Goal: Information Seeking & Learning: Find contact information

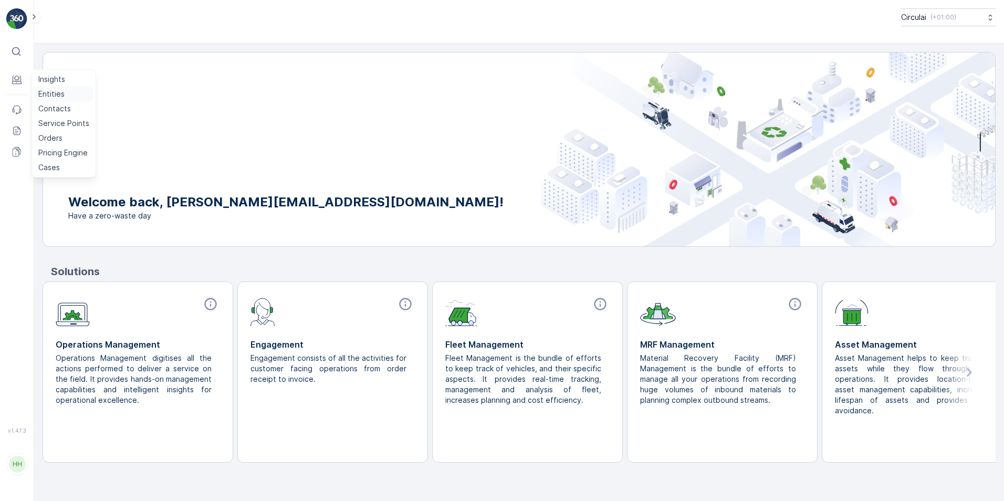
click at [43, 96] on p "Entities" at bounding box center [51, 94] width 26 height 10
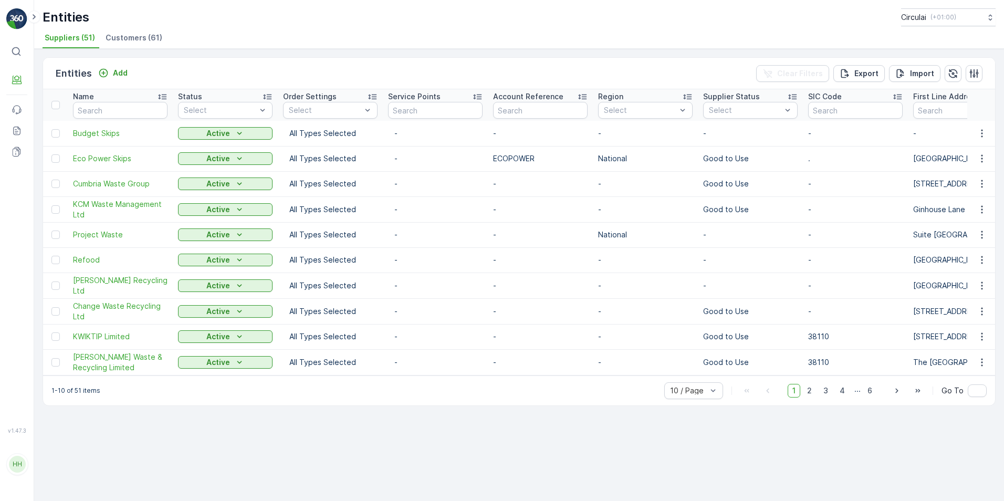
click at [134, 38] on span "Customers (61)" at bounding box center [134, 38] width 57 height 10
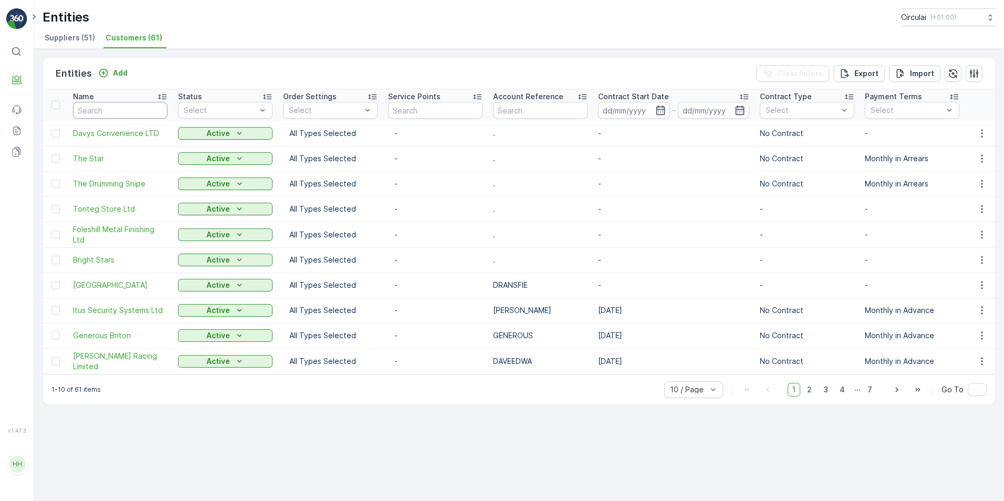
click at [113, 115] on input "text" at bounding box center [120, 110] width 94 height 17
type input "chan"
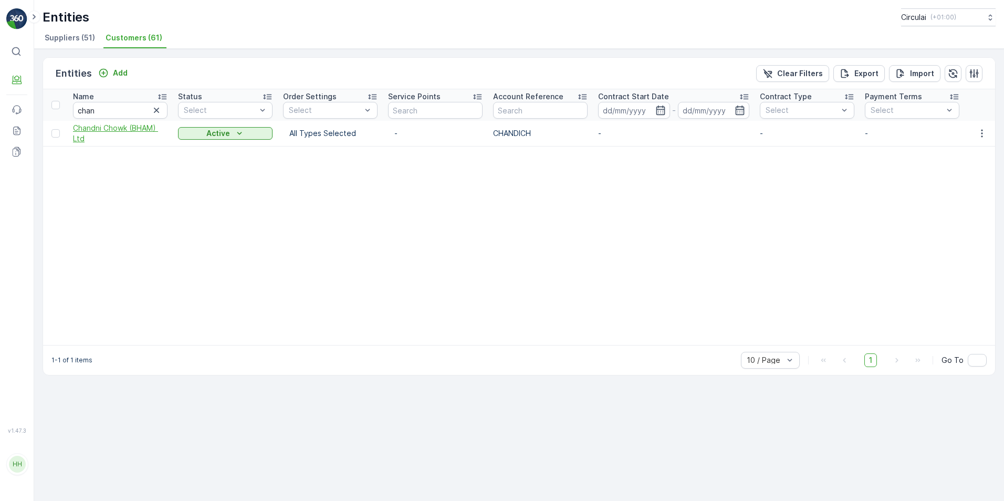
click at [118, 126] on span "Chandni Chowk (BHAM) Ltd" at bounding box center [120, 133] width 94 height 21
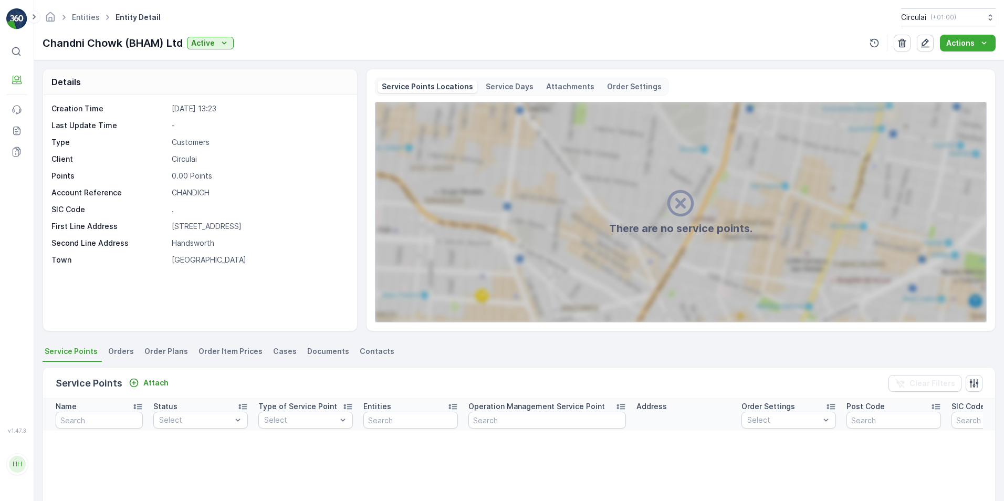
click at [367, 357] on li "Contacts" at bounding box center [378, 353] width 41 height 18
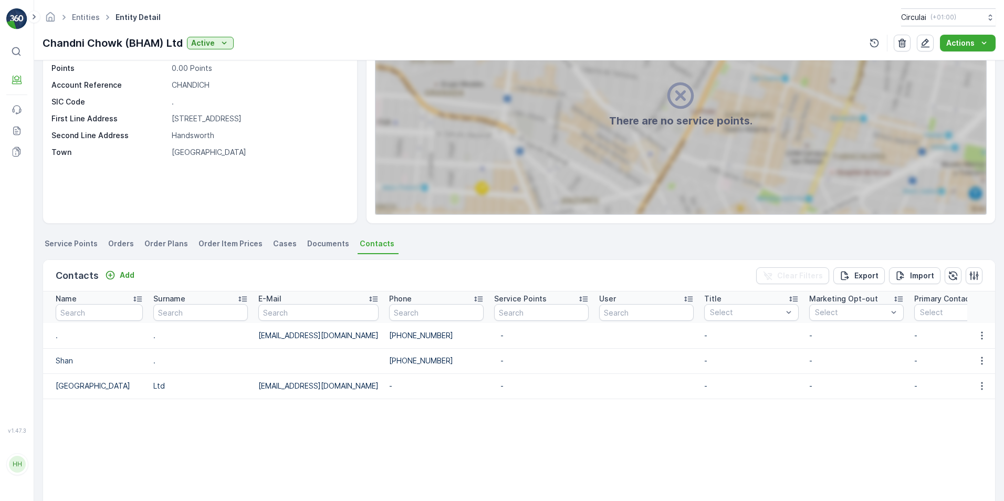
scroll to position [104, 0]
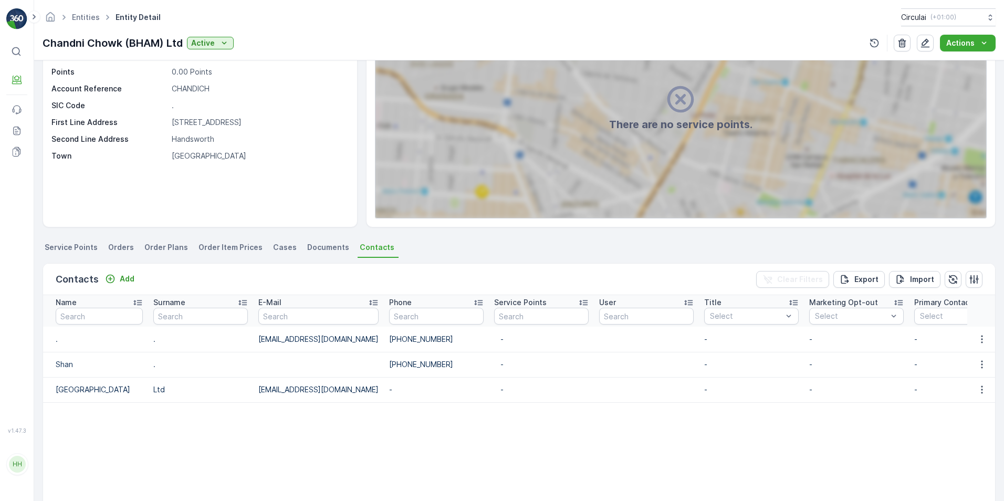
drag, startPoint x: 434, startPoint y: 366, endPoint x: 468, endPoint y: 366, distance: 34.1
click at [434, 366] on td "+44 7865 978817" at bounding box center [436, 364] width 105 height 25
drag, startPoint x: 461, startPoint y: 362, endPoint x: 394, endPoint y: 363, distance: 67.2
click at [394, 363] on td "+44 7865 978817" at bounding box center [436, 364] width 105 height 25
drag, startPoint x: 394, startPoint y: 363, endPoint x: 421, endPoint y: 396, distance: 42.6
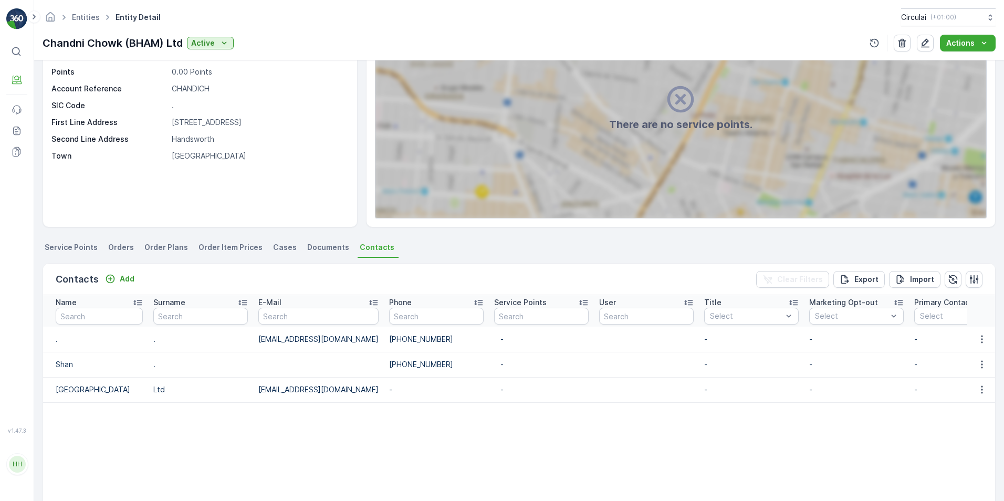
click at [421, 396] on td "-" at bounding box center [436, 389] width 105 height 25
drag, startPoint x: 340, startPoint y: 388, endPoint x: 258, endPoint y: 390, distance: 82.4
click at [258, 390] on td "luckylubana866@gmail.com" at bounding box center [318, 389] width 131 height 25
copy td "luckylubana866@gmail.com"
click at [316, 402] on table "Name Surname E-Mail Phone Service Points User Title Select Marketing Opt-out Se…" at bounding box center [809, 425] width 1532 height 261
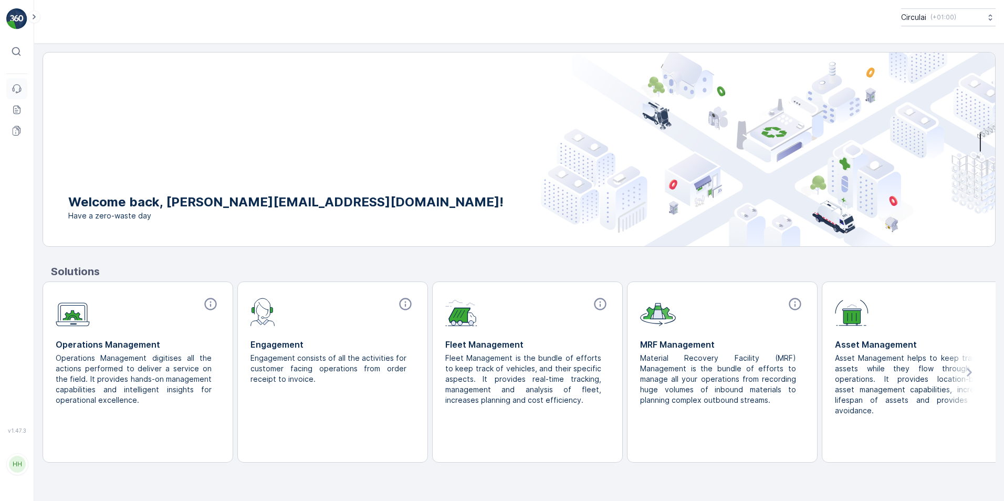
click at [21, 88] on icon at bounding box center [20, 89] width 2 height 3
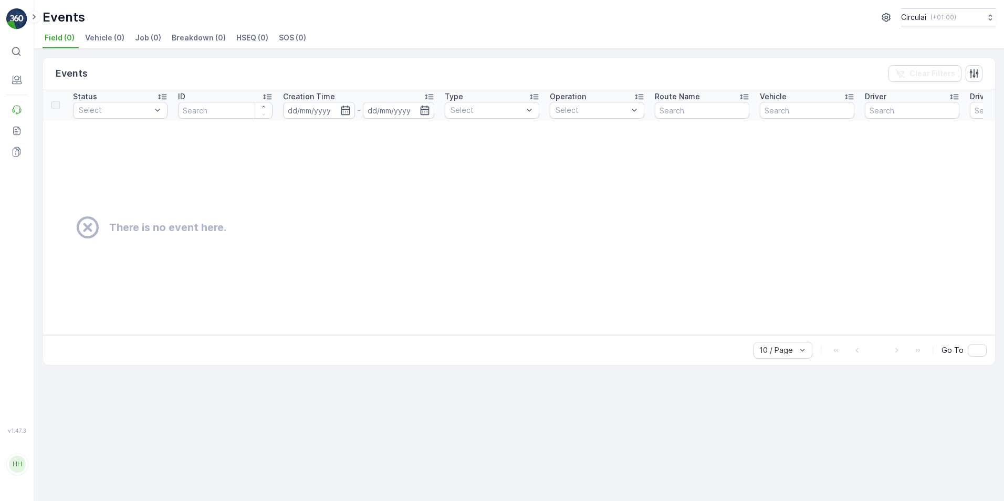
click at [112, 50] on div "Events Clear Filters Status Select ID Creation Time - Type Select Operation Sel…" at bounding box center [519, 275] width 970 height 452
click at [13, 79] on icon at bounding box center [17, 79] width 8 height 6
click at [46, 92] on p "Entities" at bounding box center [51, 94] width 26 height 10
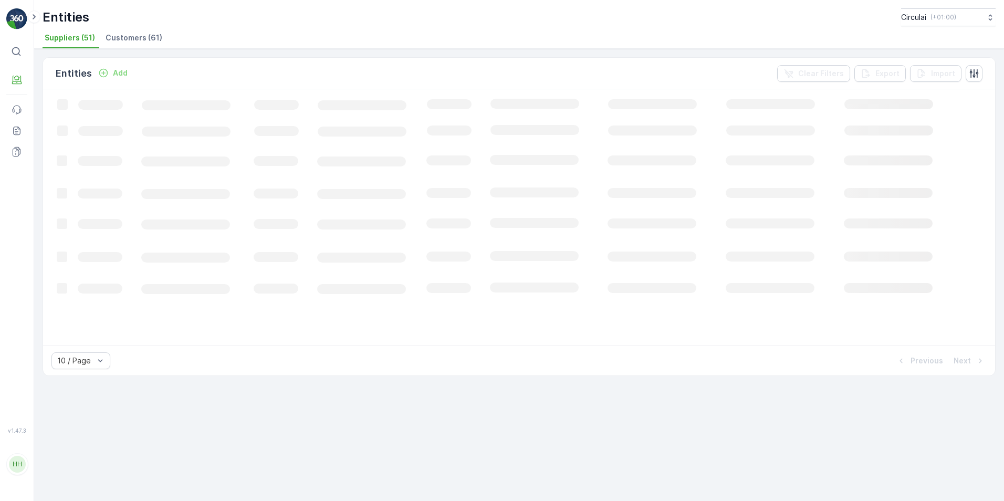
click at [128, 36] on span "Customers (61)" at bounding box center [134, 38] width 57 height 10
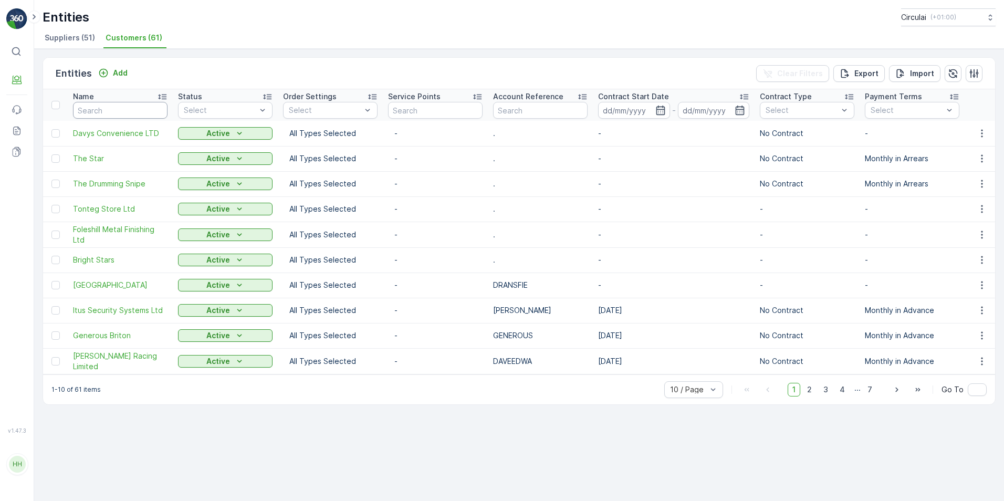
click at [106, 109] on input "text" at bounding box center [120, 110] width 94 height 17
type input "the atte"
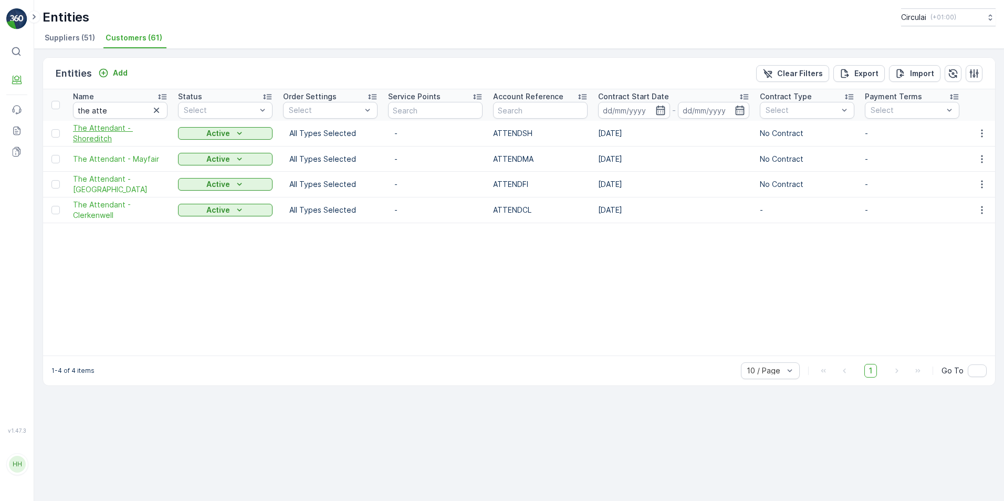
click at [113, 139] on span "The Attendant - Shoreditch" at bounding box center [120, 133] width 94 height 21
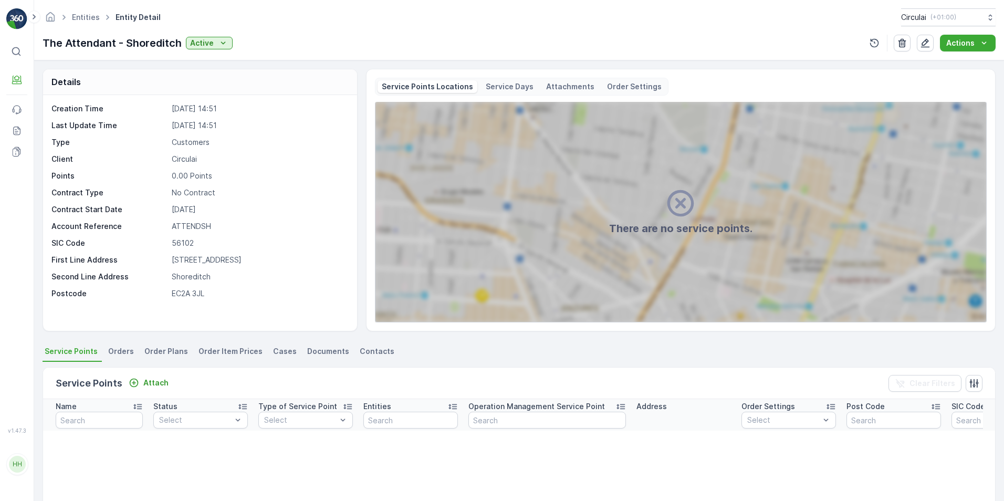
click at [373, 352] on span "Contacts" at bounding box center [377, 351] width 35 height 10
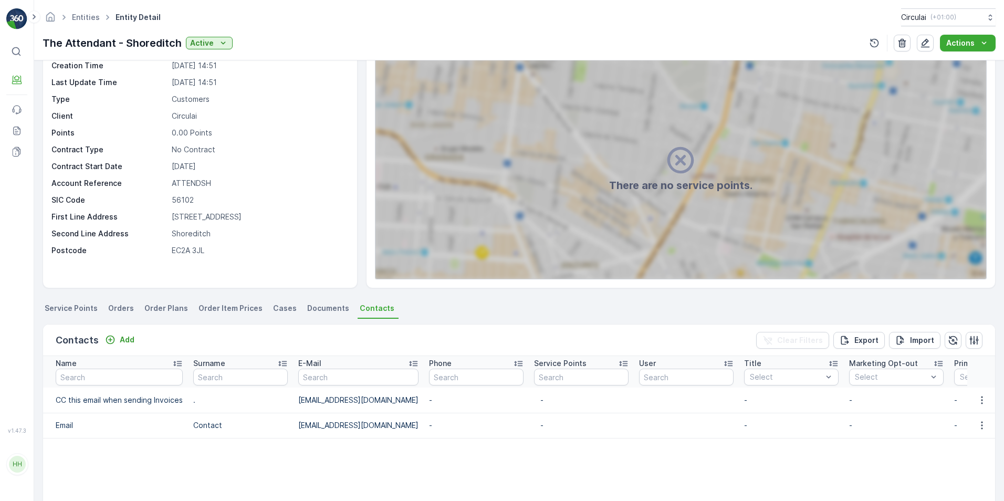
scroll to position [105, 0]
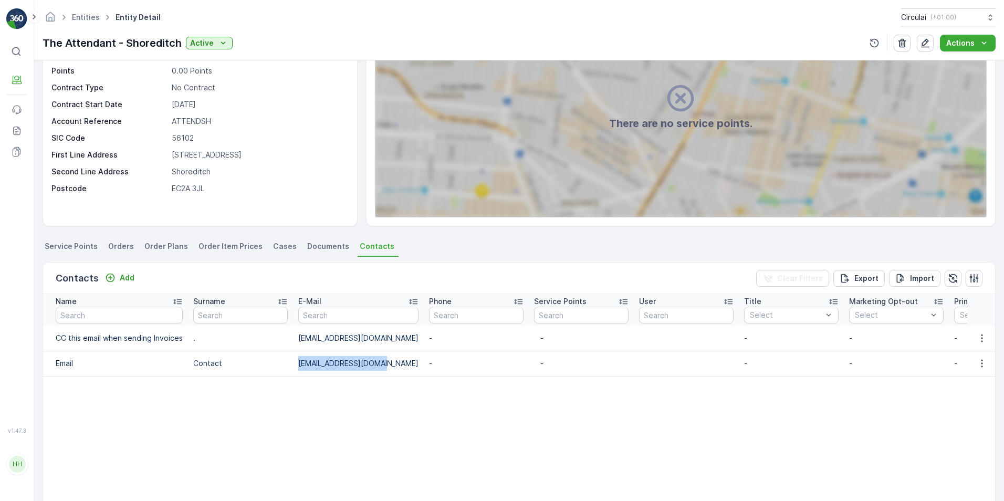
drag, startPoint x: 401, startPoint y: 360, endPoint x: 288, endPoint y: 365, distance: 113.0
click at [288, 365] on tr "Email Contact Attendantsd@gmail.com - - - - - - - 28.04.2025 14:53" at bounding box center [829, 363] width 1572 height 25
copy tr "Attendantsd@gmail.com"
drag, startPoint x: 395, startPoint y: 363, endPoint x: 150, endPoint y: 171, distance: 311.1
click at [395, 363] on td "Attendantsd@gmail.com" at bounding box center [358, 363] width 131 height 25
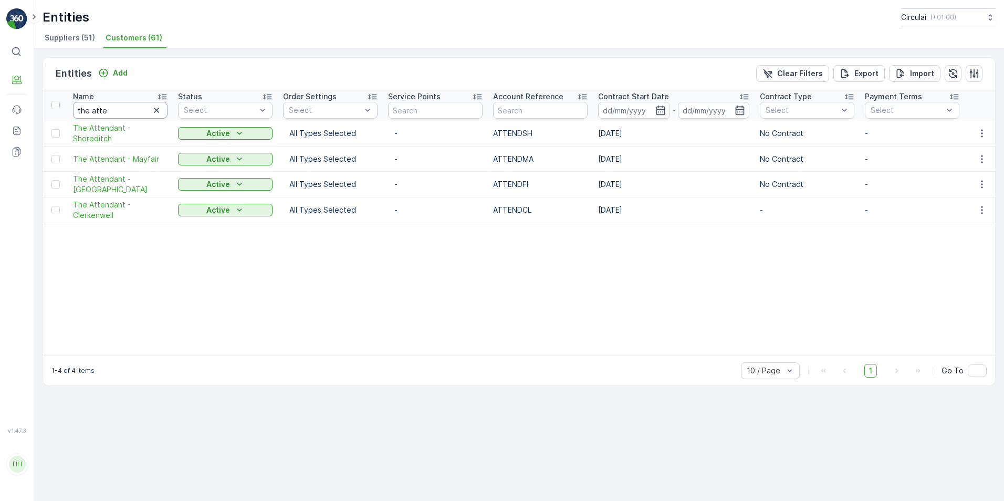
click at [112, 112] on input "the atte" at bounding box center [120, 110] width 94 height 17
click at [128, 187] on span "The Attendant - Fitzrovia" at bounding box center [120, 184] width 94 height 21
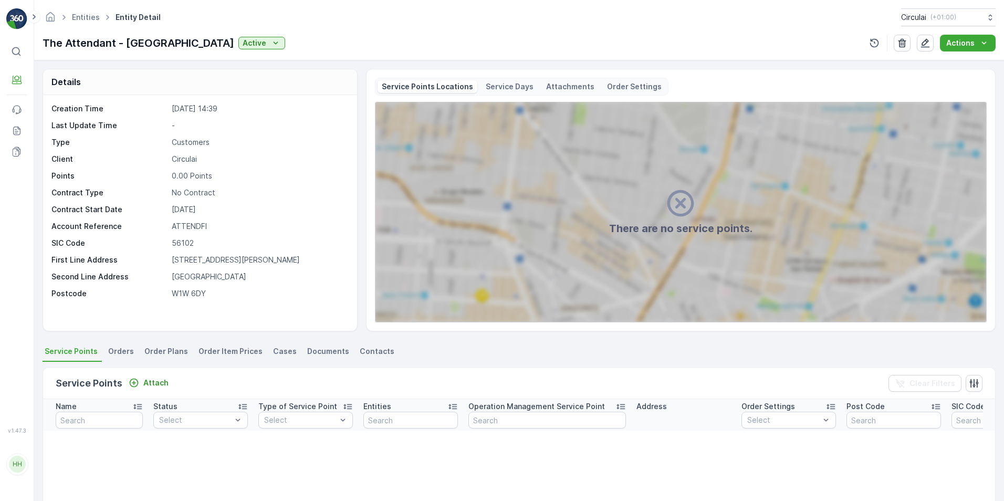
click at [379, 359] on li "Contacts" at bounding box center [378, 353] width 41 height 18
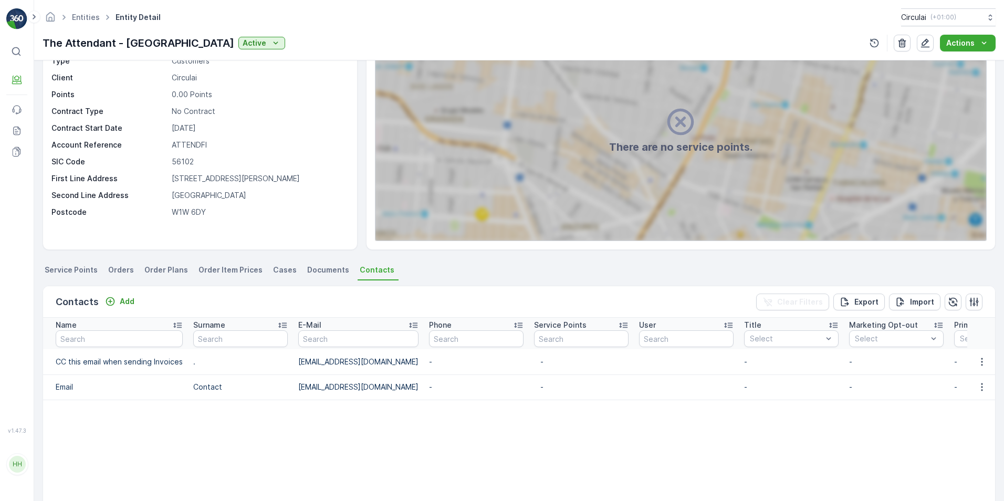
scroll to position [105, 0]
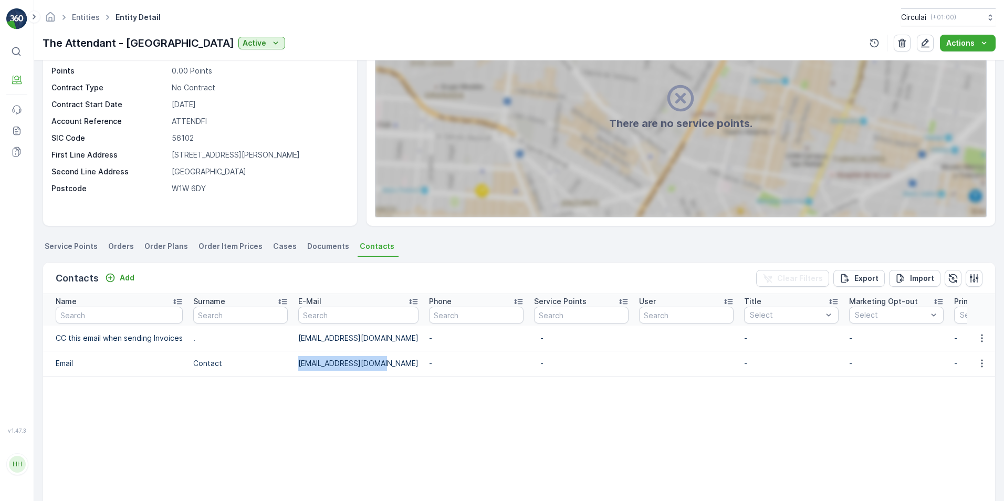
drag, startPoint x: 335, startPoint y: 358, endPoint x: 271, endPoint y: 358, distance: 63.5
click at [271, 358] on tr "Email Contact Attendantfz@gmail.com - - - - - - - 28.04.2025 14:52" at bounding box center [829, 363] width 1572 height 25
click at [482, 444] on table "Name Surname E-Mail Phone Service Points User Title Select Marketing Opt-out Se…" at bounding box center [829, 423] width 1572 height 258
